Goal: Check status: Check status

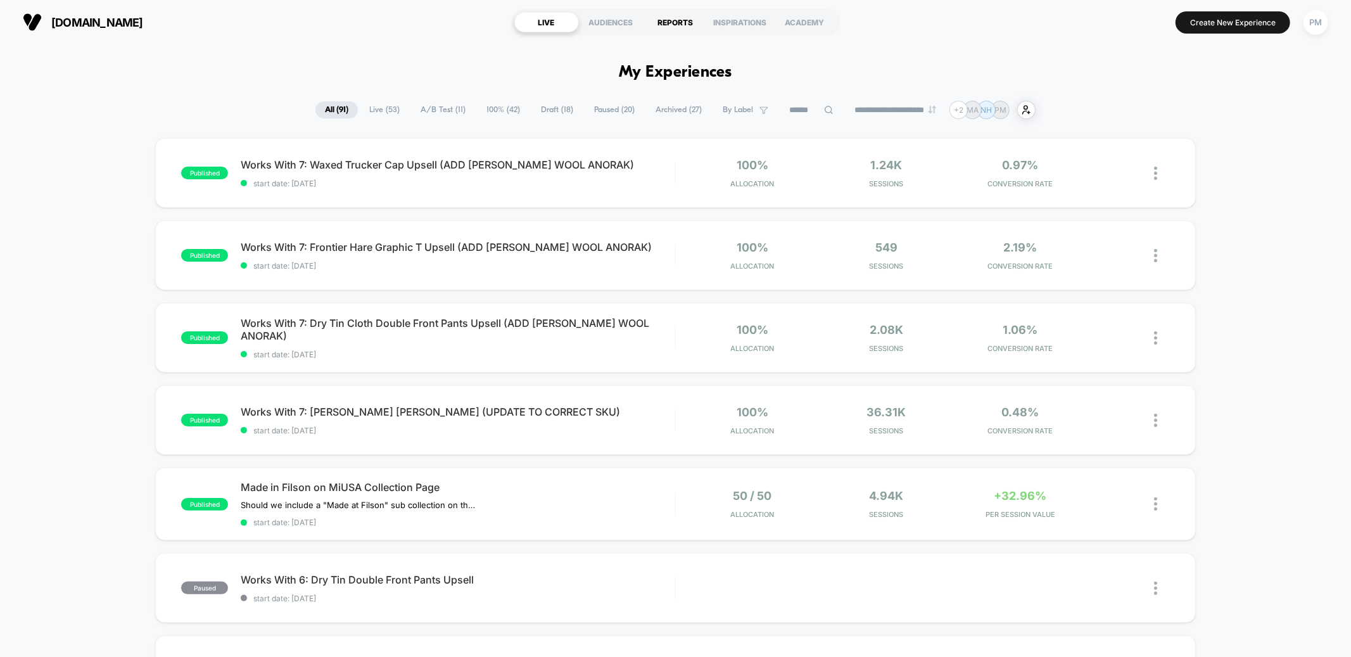
click at [682, 25] on div "REPORTS" at bounding box center [675, 22] width 65 height 20
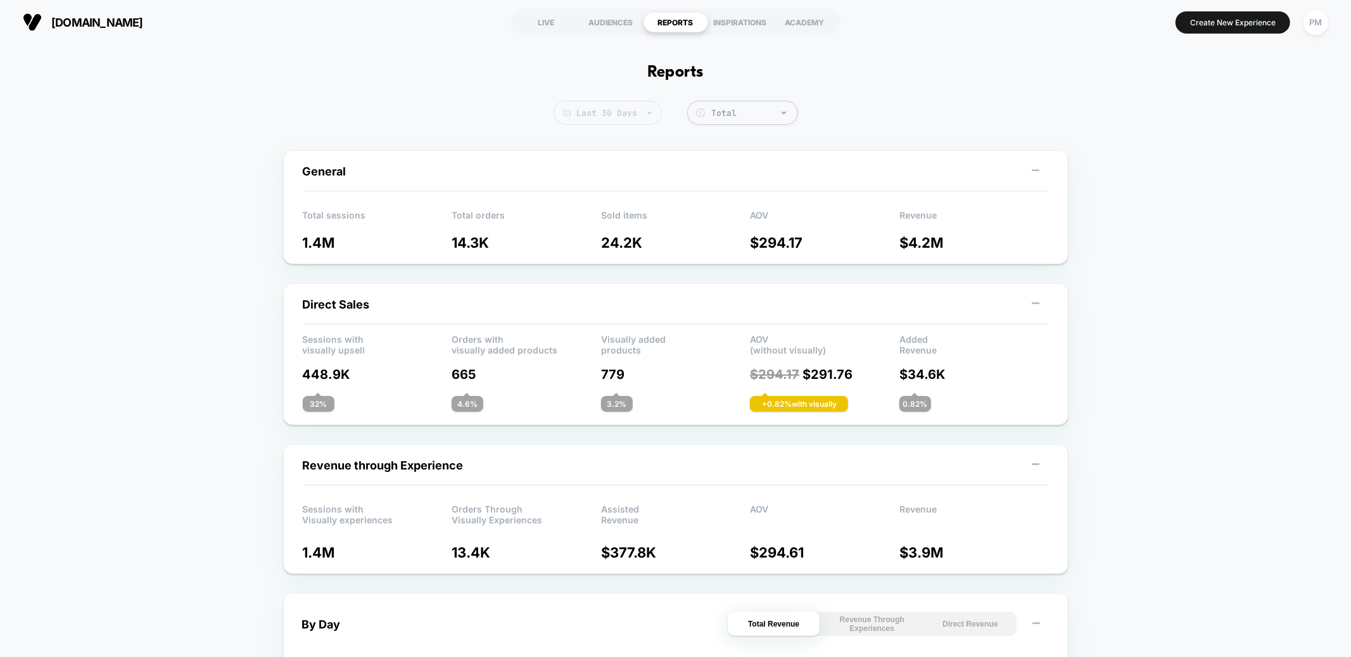
click at [618, 106] on span "Last 30 Days" at bounding box center [608, 113] width 108 height 24
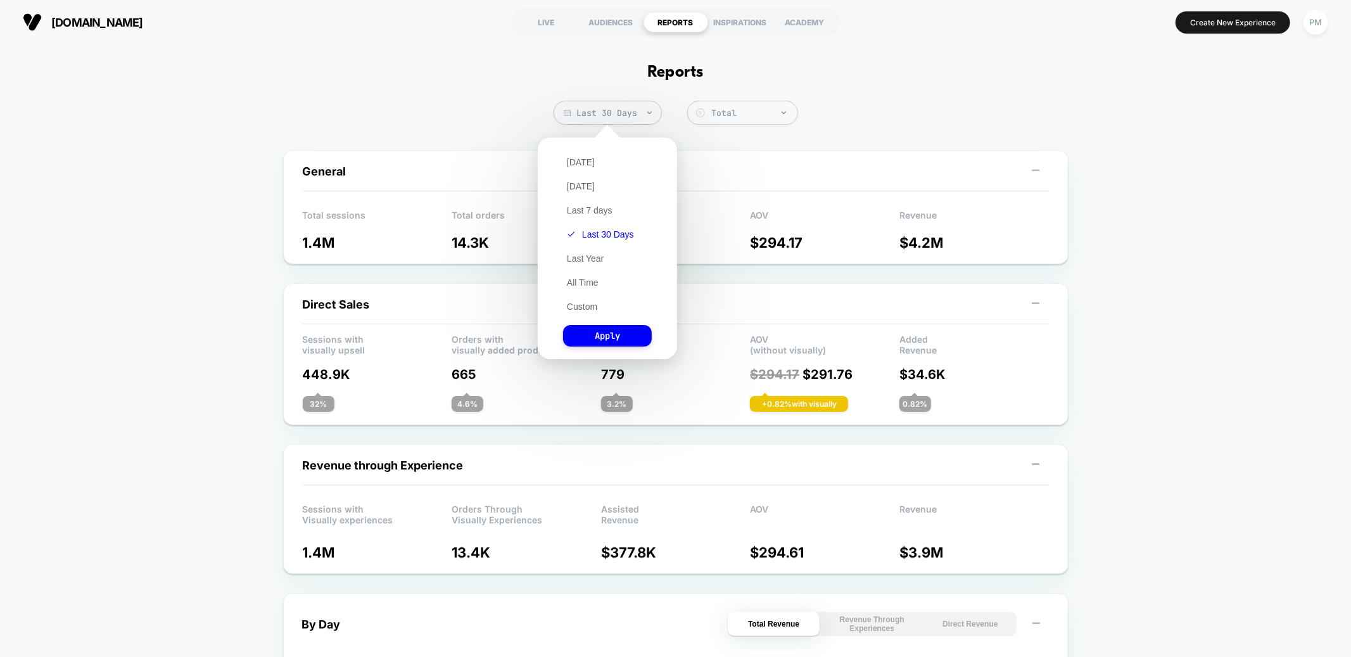
click at [570, 153] on div "[DATE] [DATE] Last 7 days Last 30 Days Last Year All Time Custom Apply" at bounding box center [607, 248] width 127 height 209
click at [578, 161] on button "[DATE]" at bounding box center [580, 161] width 35 height 11
click at [595, 338] on button "Apply" at bounding box center [607, 336] width 89 height 22
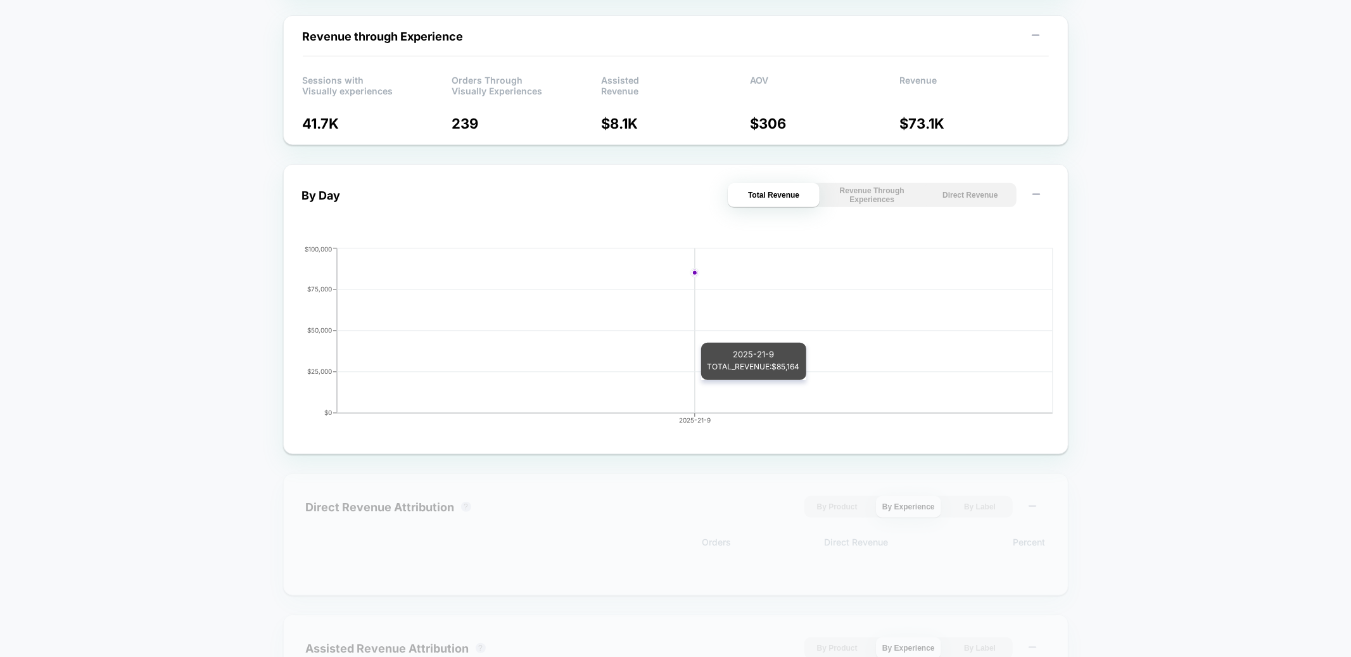
scroll to position [483, 0]
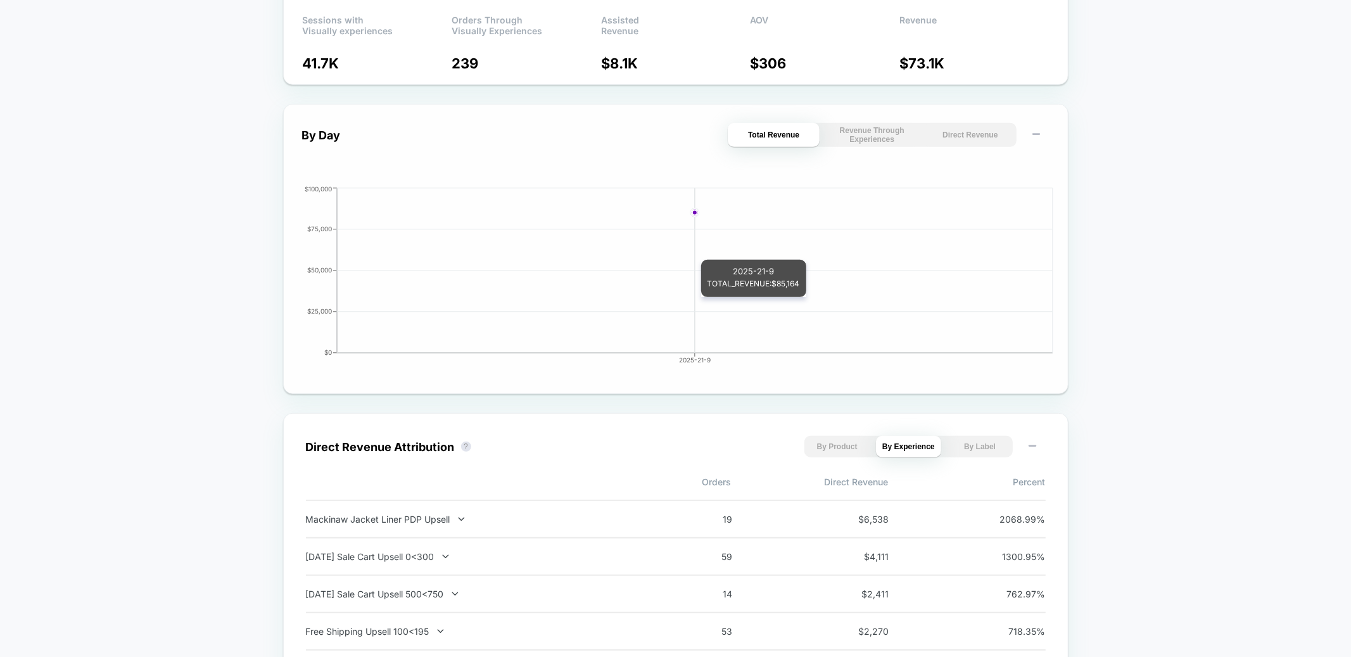
scroll to position [0, 0]
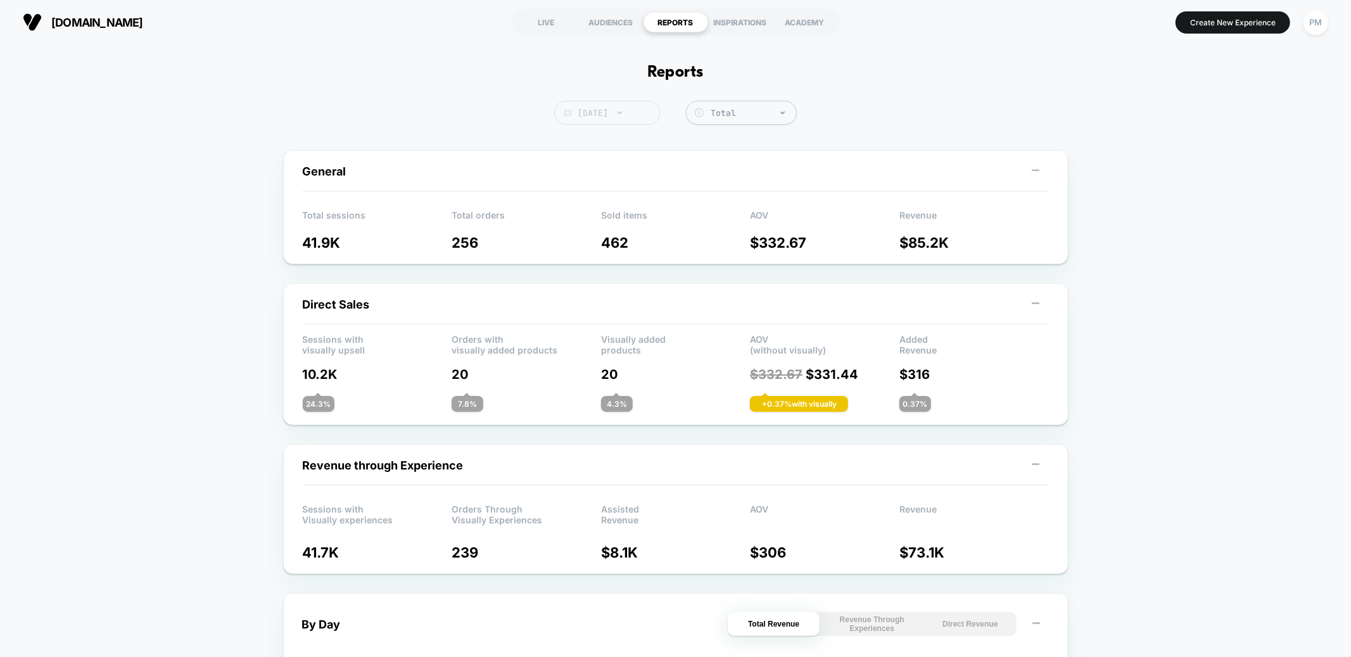
click at [626, 113] on span "[DATE]" at bounding box center [607, 113] width 106 height 24
select select "*"
select select "****"
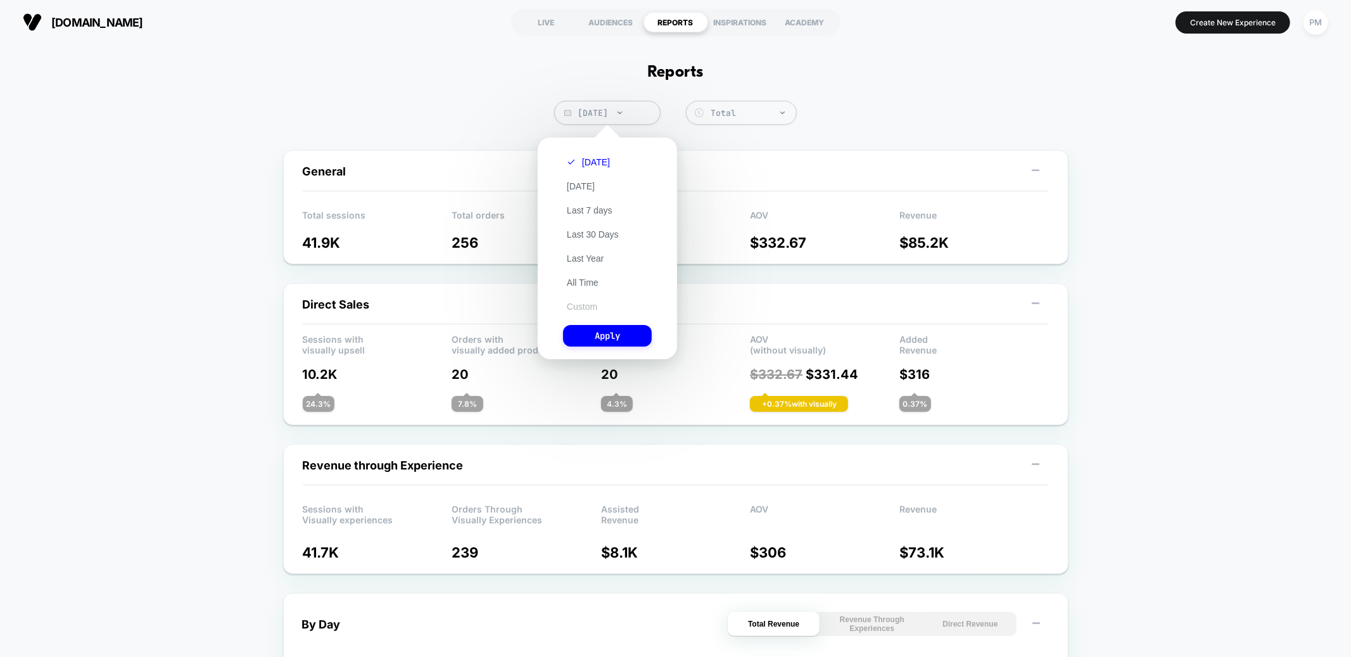
click at [581, 305] on button "Custom" at bounding box center [582, 306] width 38 height 11
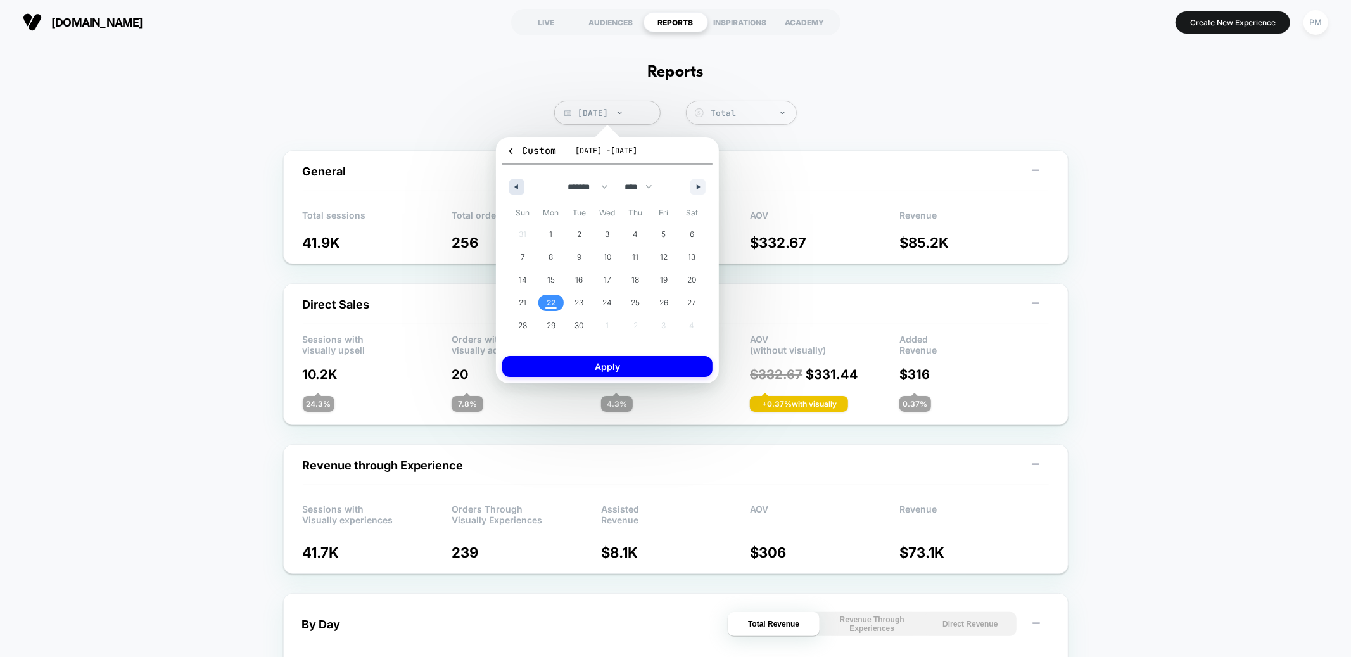
click at [518, 185] on button "button" at bounding box center [516, 186] width 15 height 15
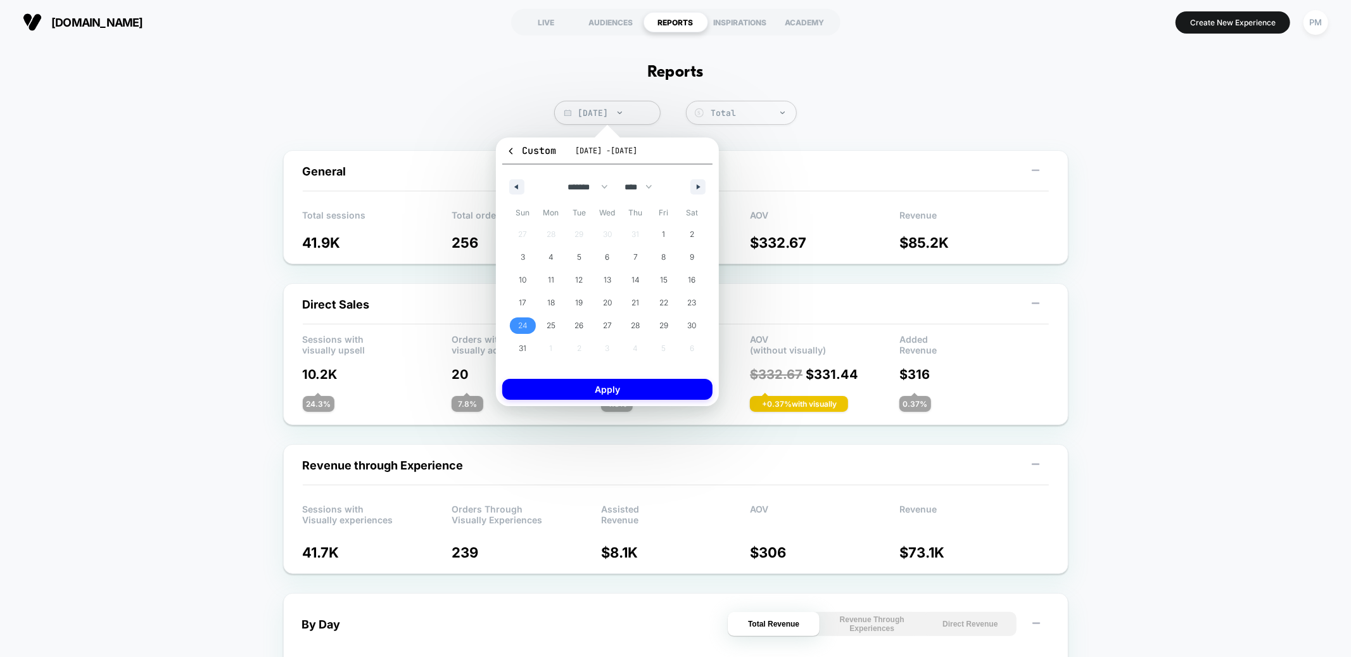
click at [521, 324] on span "24" at bounding box center [522, 325] width 9 height 23
click at [701, 180] on button "button" at bounding box center [697, 186] width 15 height 15
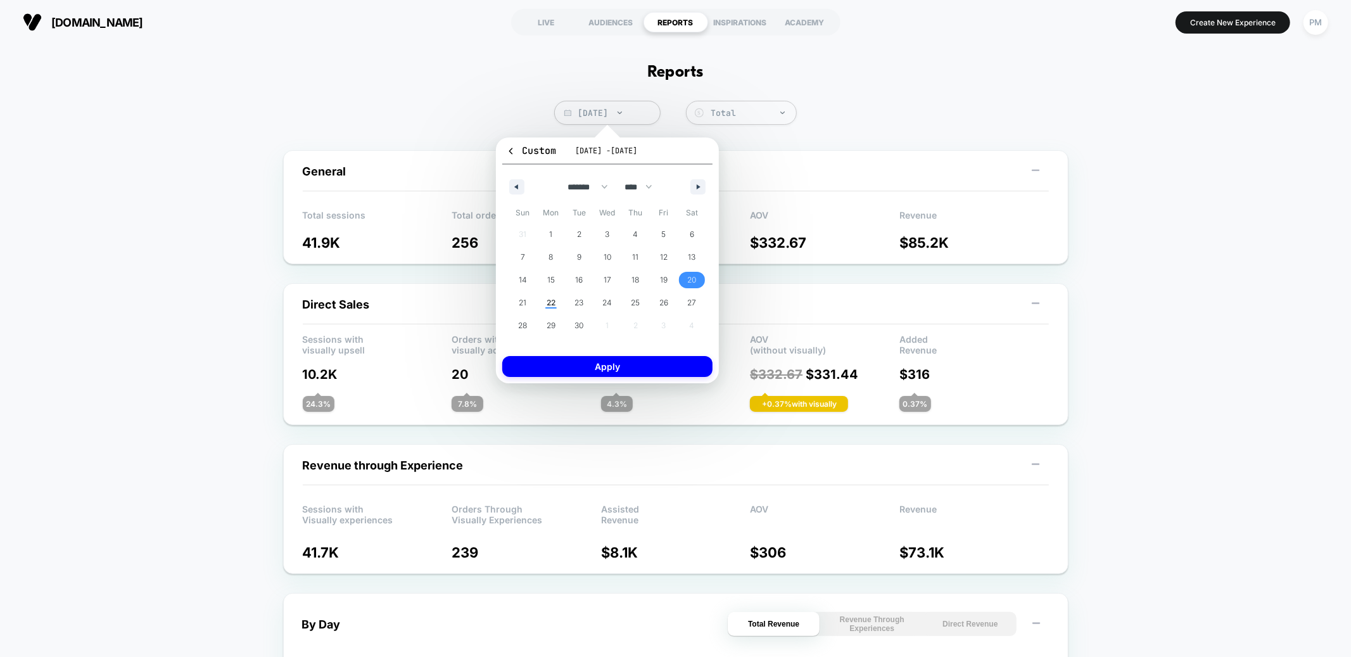
click at [693, 282] on span "20" at bounding box center [692, 280] width 9 height 23
select select "*"
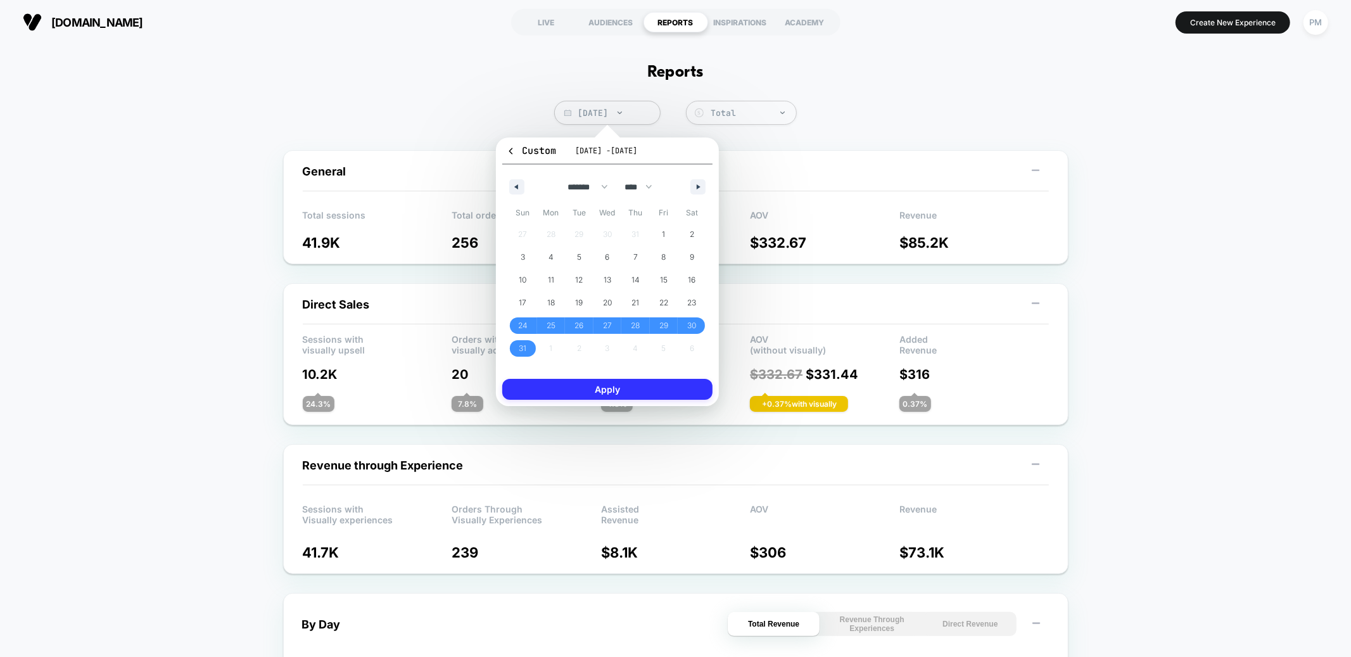
click at [650, 394] on button "Apply" at bounding box center [607, 389] width 210 height 21
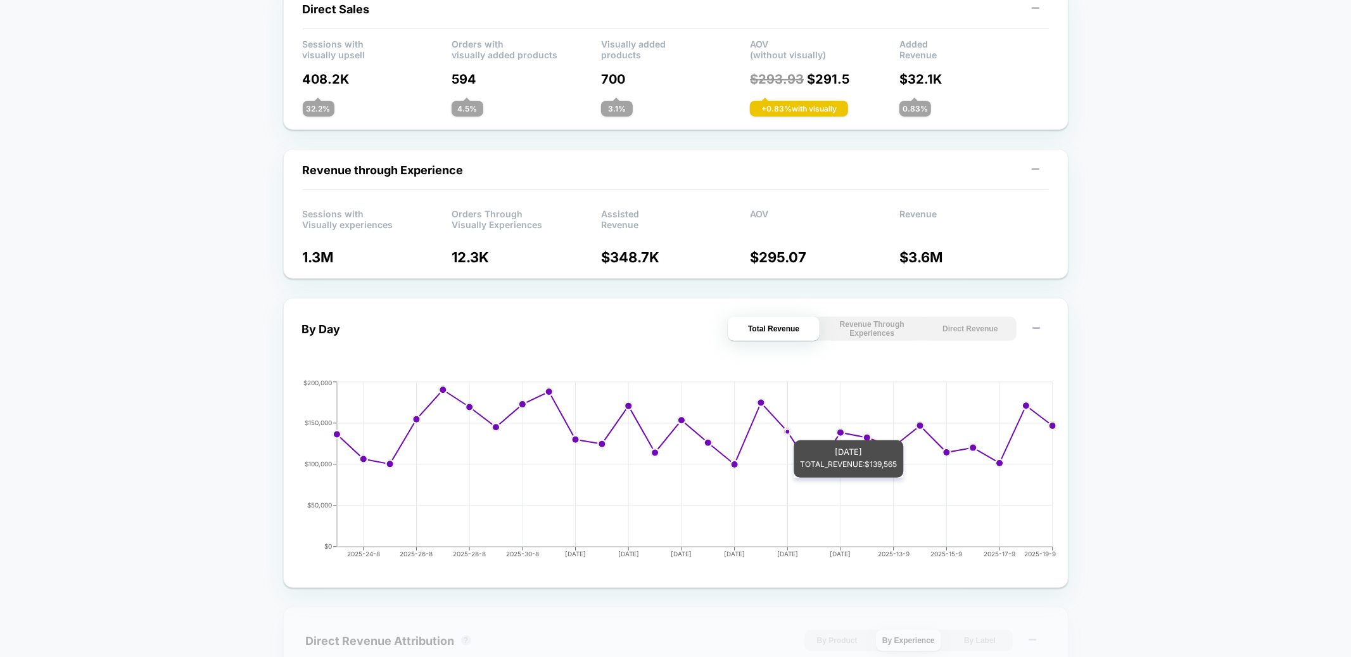
scroll to position [393, 0]
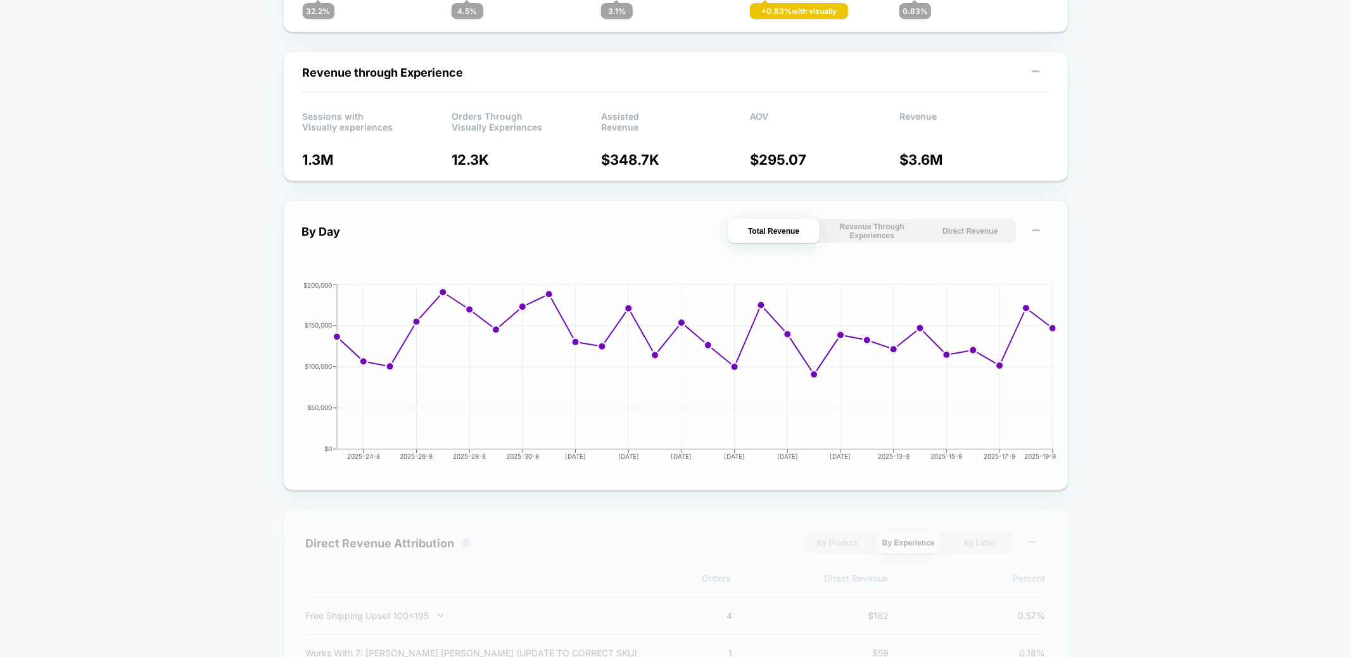
click at [950, 231] on button "Direct Revenue" at bounding box center [970, 231] width 92 height 24
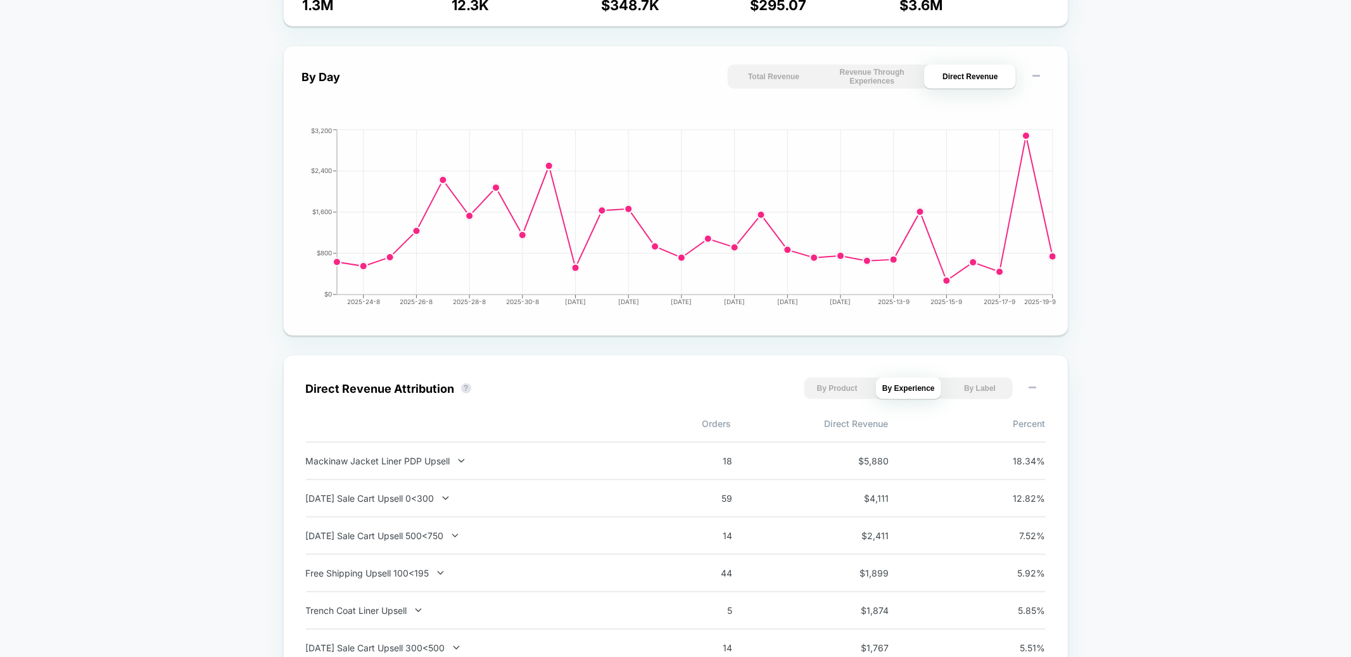
scroll to position [631, 0]
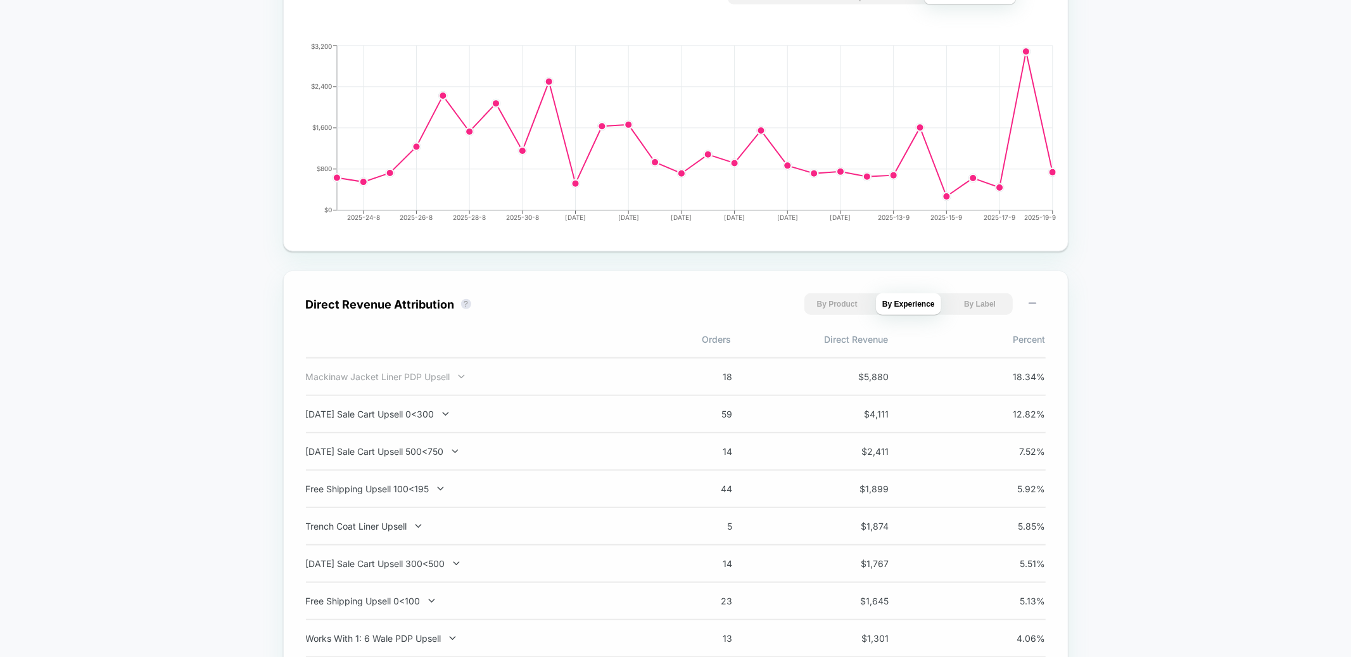
click at [412, 375] on div "Mackinaw Jacket Liner PDP Upsell" at bounding box center [472, 376] width 333 height 11
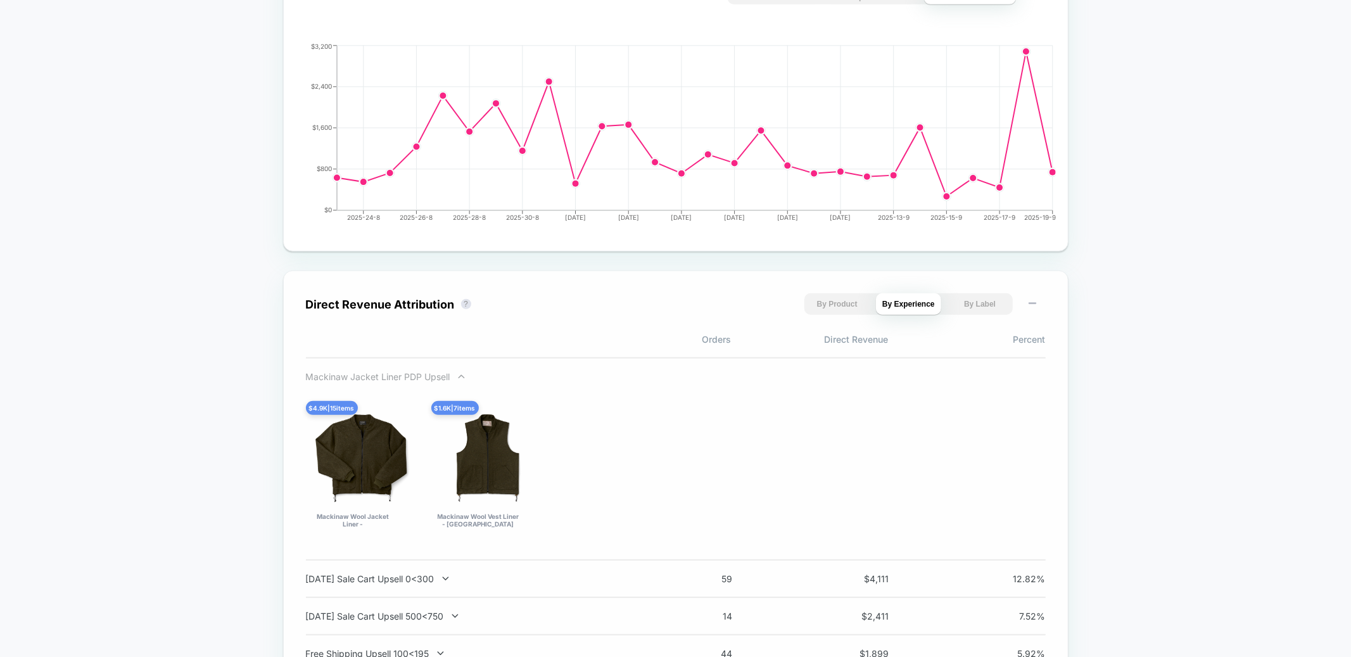
click at [412, 376] on div "Mackinaw Jacket Liner PDP Upsell" at bounding box center [472, 376] width 333 height 11
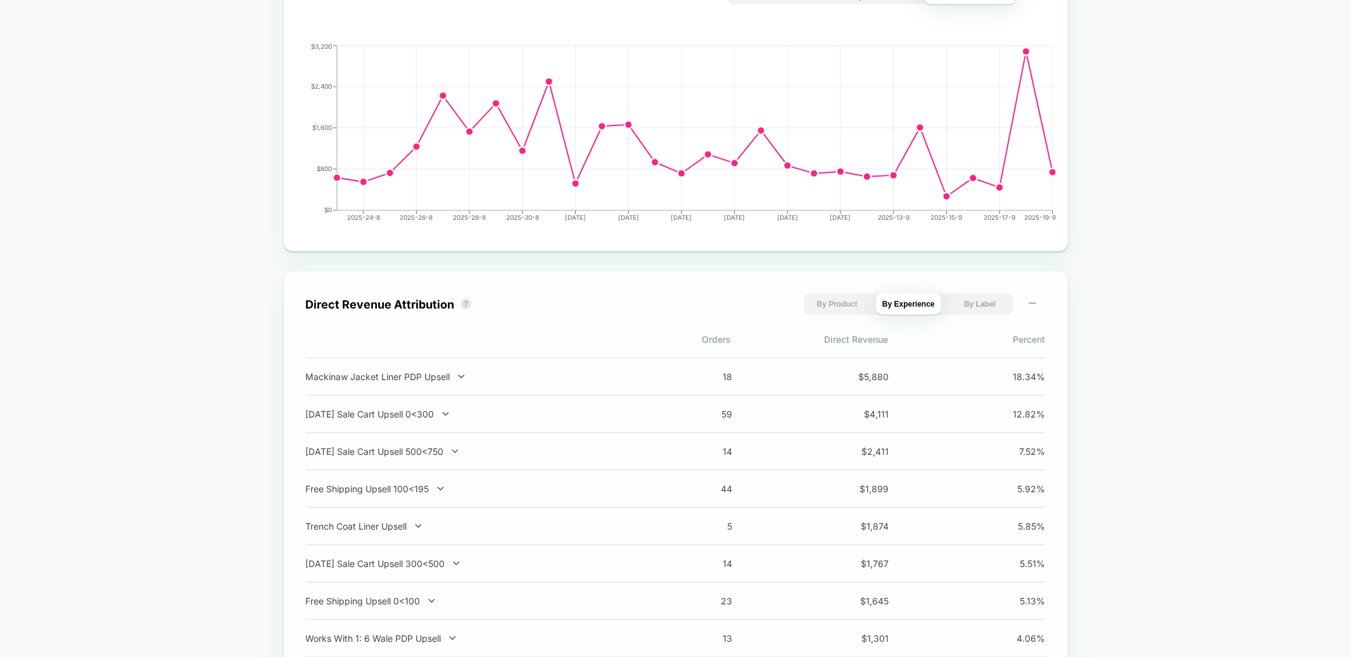
click at [412, 376] on div "Mackinaw Jacket Liner PDP Upsell" at bounding box center [472, 376] width 333 height 11
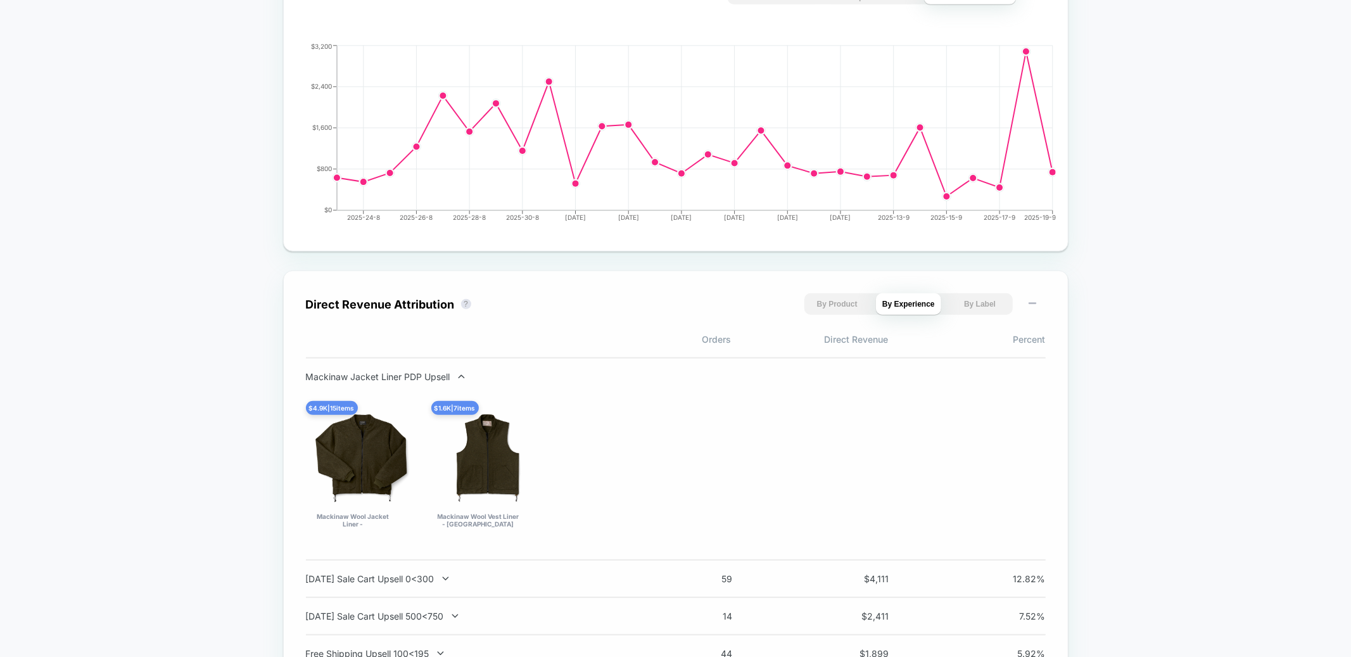
click at [412, 376] on div "Mackinaw Jacket Liner PDP Upsell" at bounding box center [472, 376] width 333 height 11
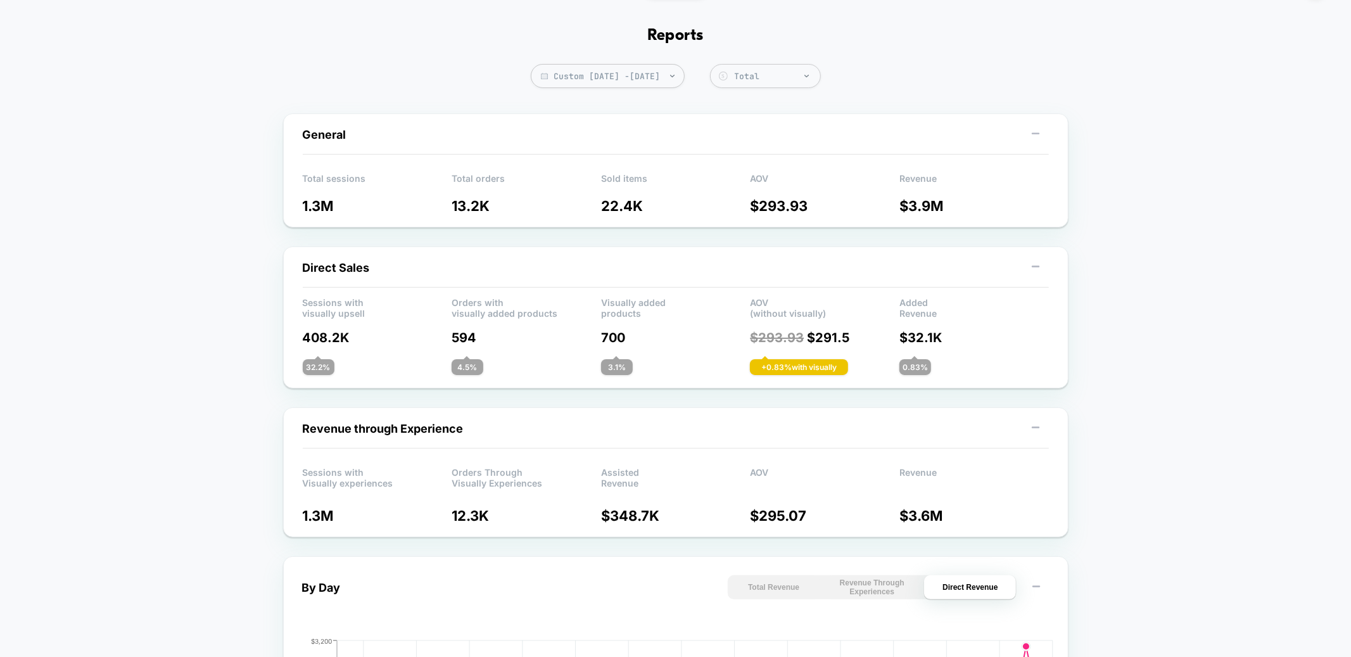
scroll to position [0, 0]
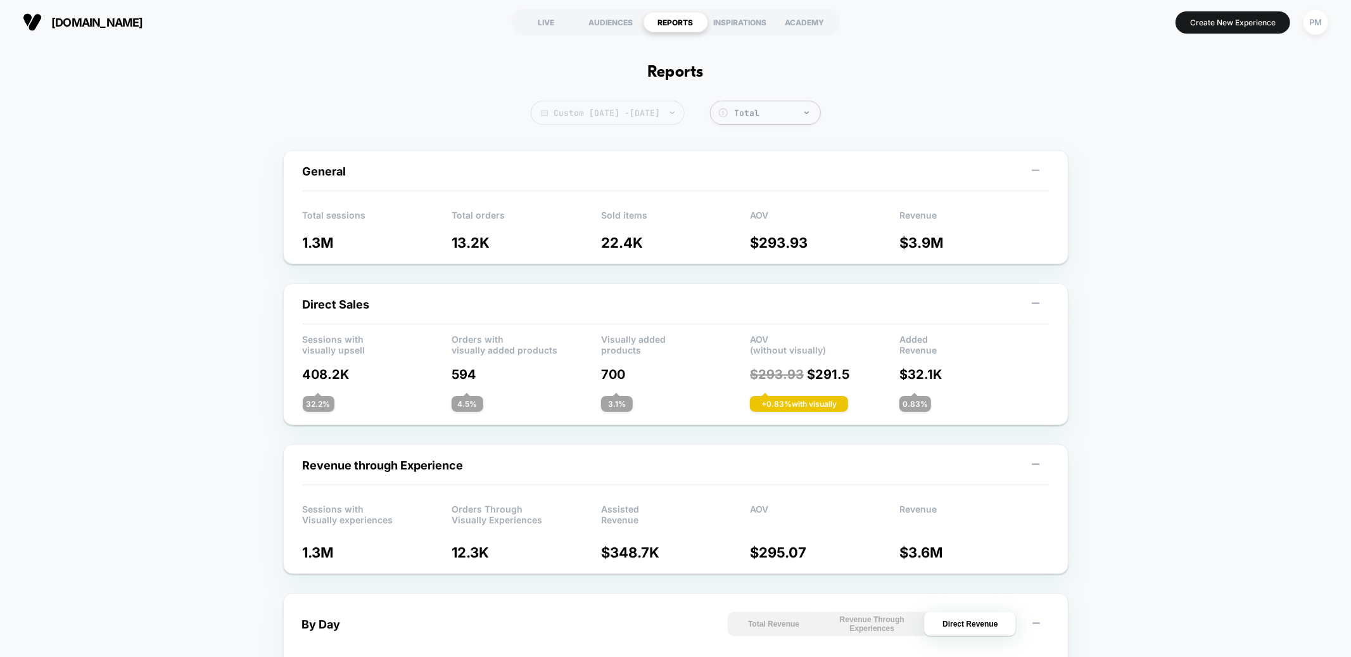
click at [659, 103] on span "Custom [DATE] - [DATE]" at bounding box center [608, 113] width 154 height 24
select select "*"
select select "****"
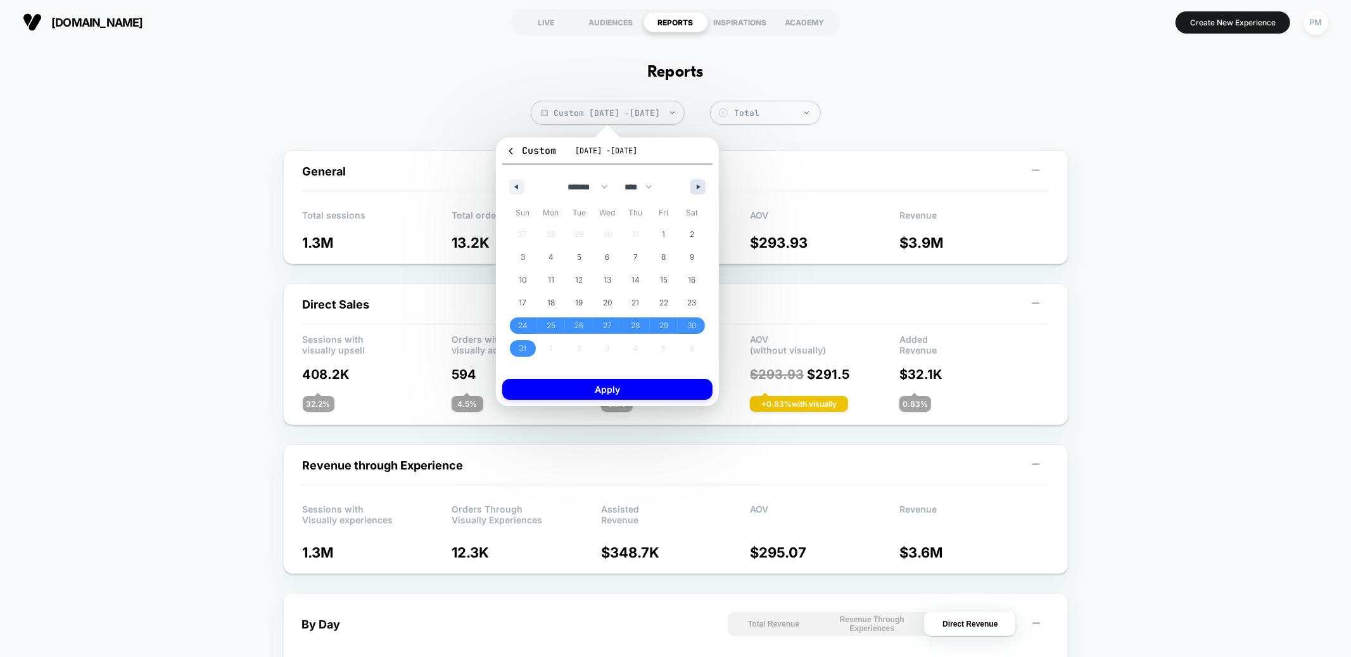
click at [695, 191] on button "button" at bounding box center [697, 186] width 15 height 15
select select "*"
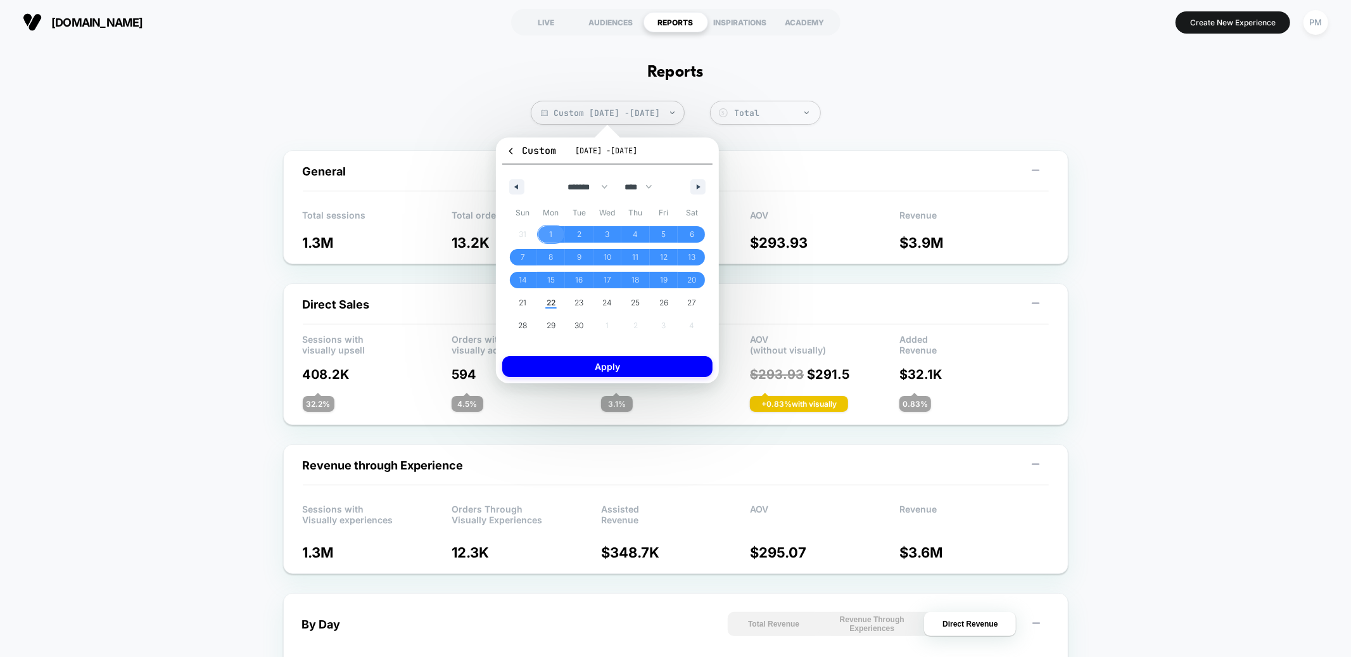
click at [559, 224] on button "1" at bounding box center [551, 234] width 28 height 23
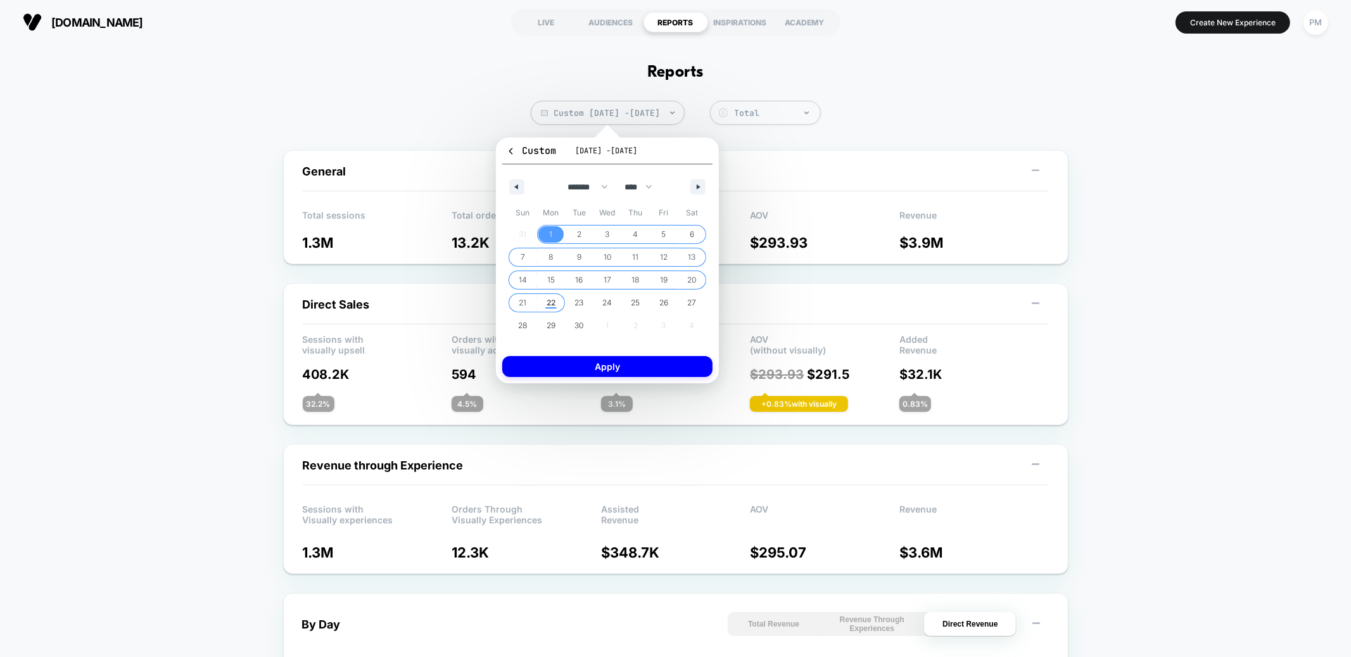
click at [556, 301] on span "22" at bounding box center [551, 302] width 28 height 16
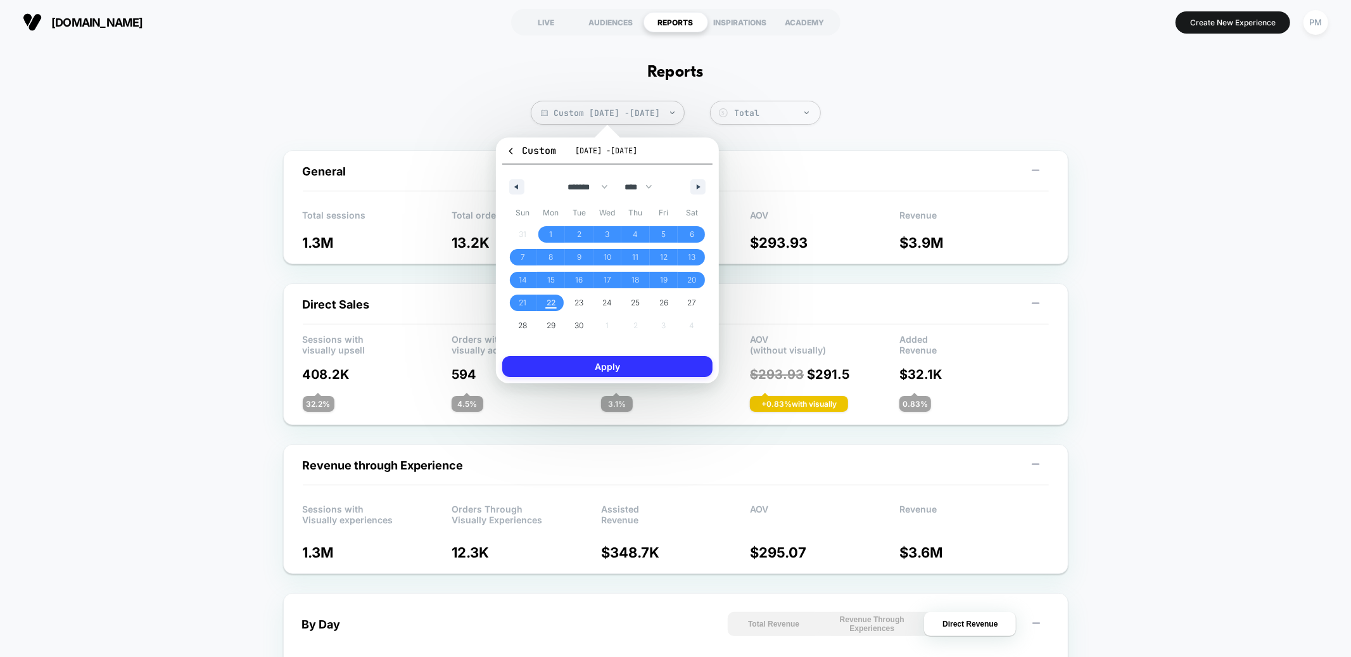
click at [556, 364] on button "Apply" at bounding box center [607, 366] width 210 height 21
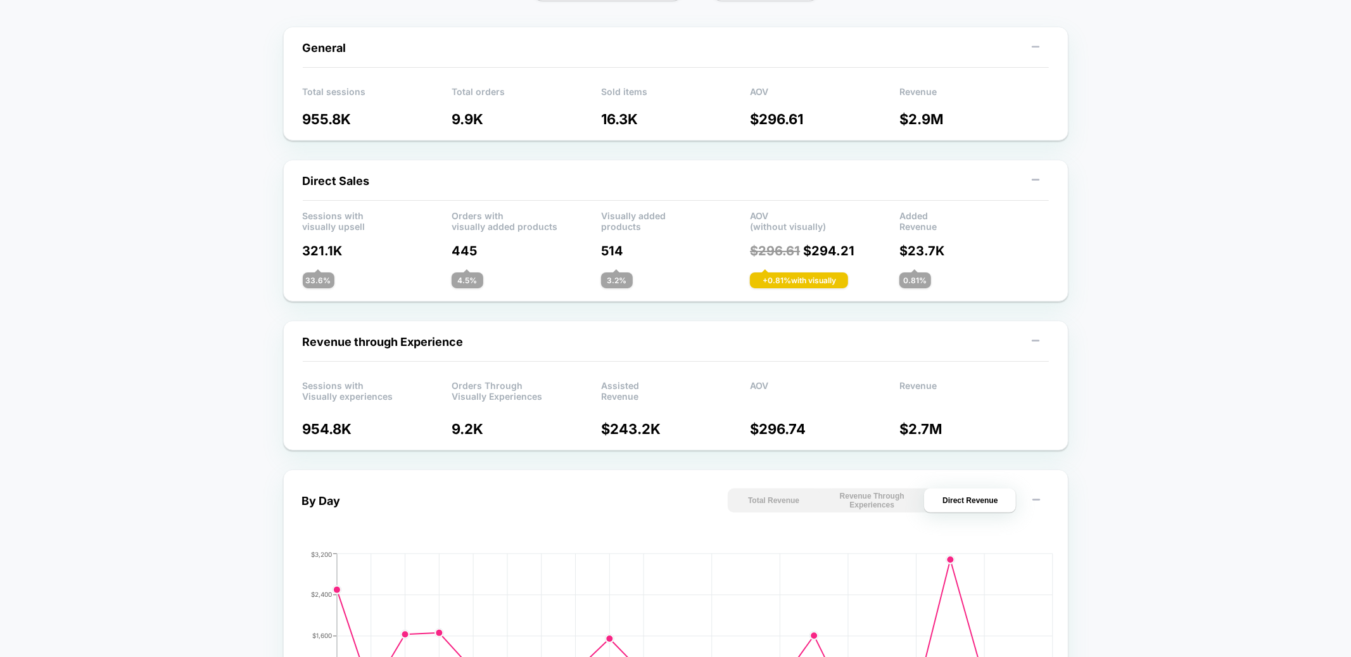
scroll to position [280, 0]
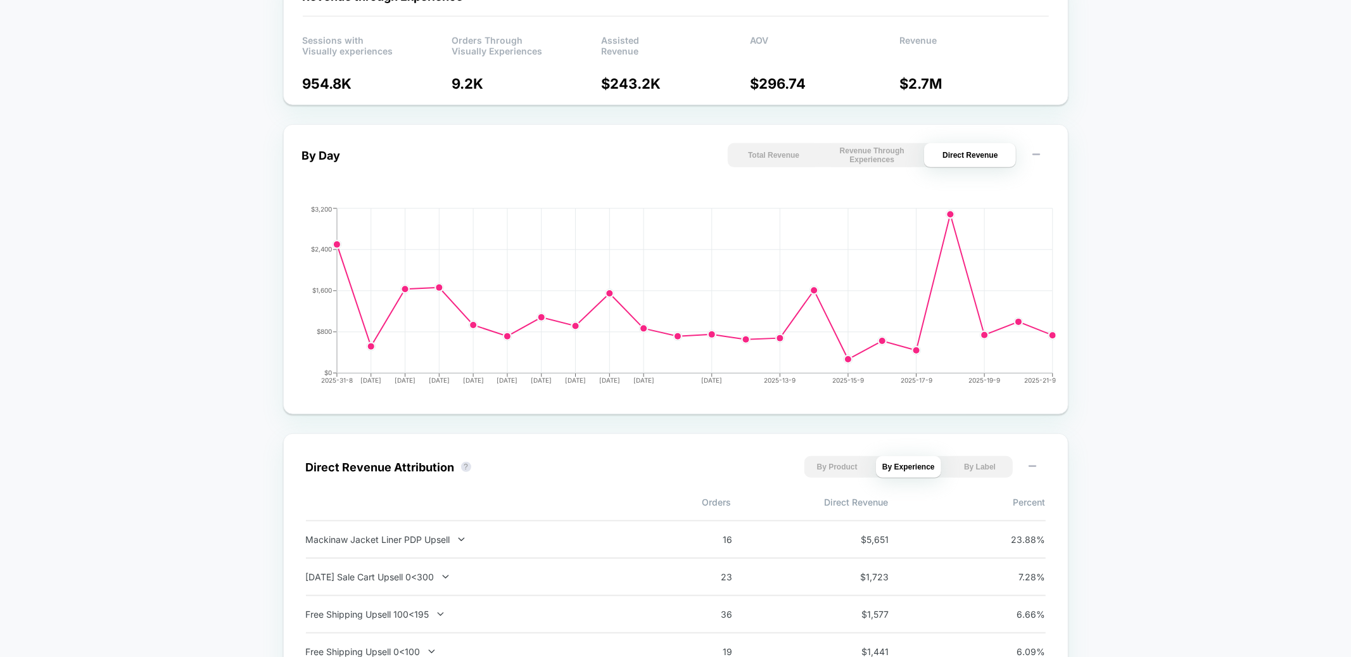
scroll to position [543, 0]
